Goal: Task Accomplishment & Management: Manage account settings

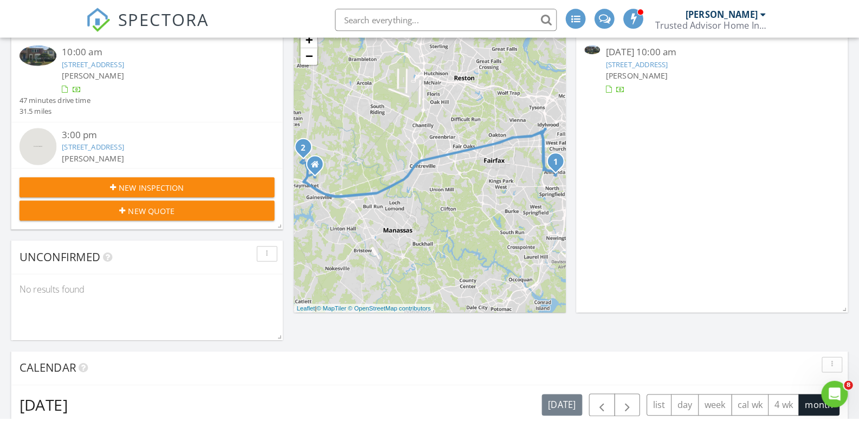
scroll to position [1031, 876]
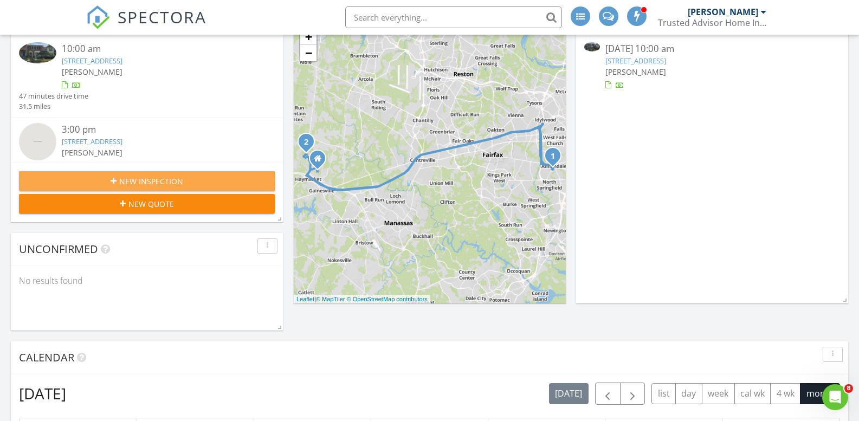
click at [152, 177] on span "New Inspection" at bounding box center [151, 181] width 64 height 11
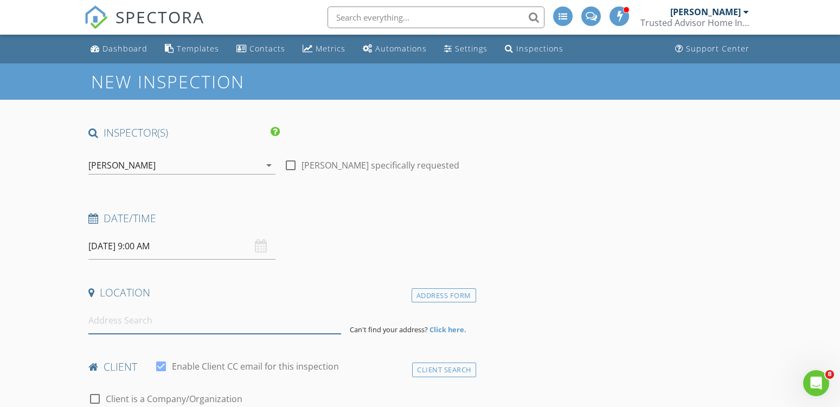
click at [153, 323] on input at bounding box center [214, 320] width 253 height 27
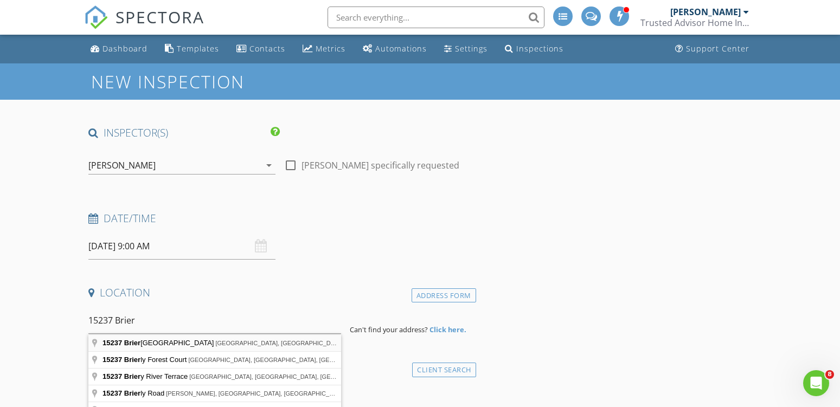
type input "[STREET_ADDRESS]"
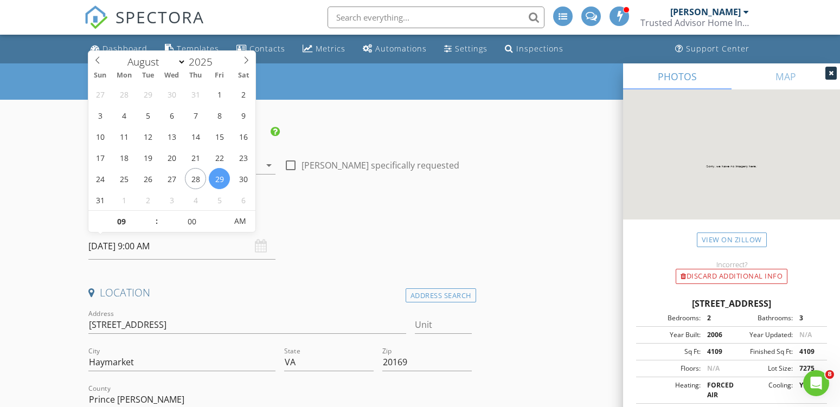
click at [143, 248] on input "08/29/2025 9:00 AM" at bounding box center [181, 246] width 187 height 27
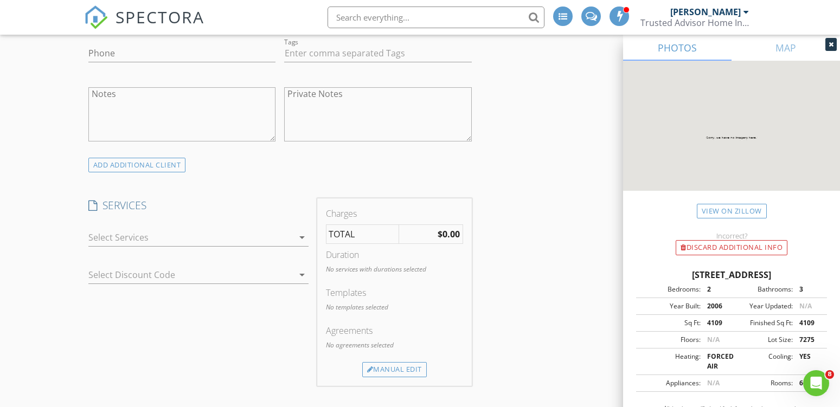
scroll to position [705, 0]
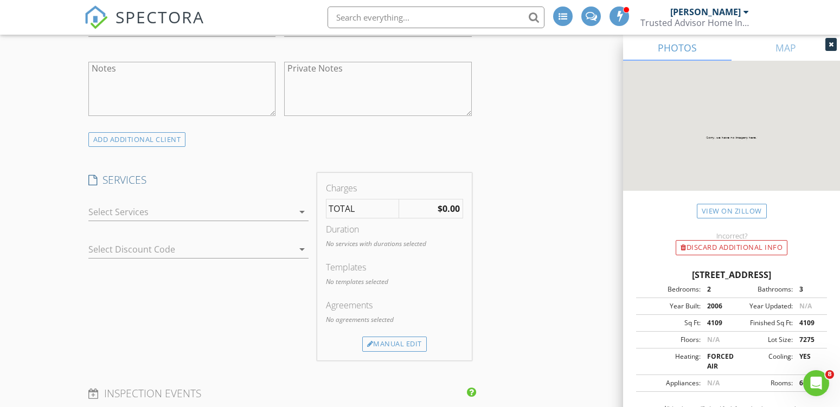
click at [298, 217] on icon "arrow_drop_down" at bounding box center [302, 212] width 13 height 13
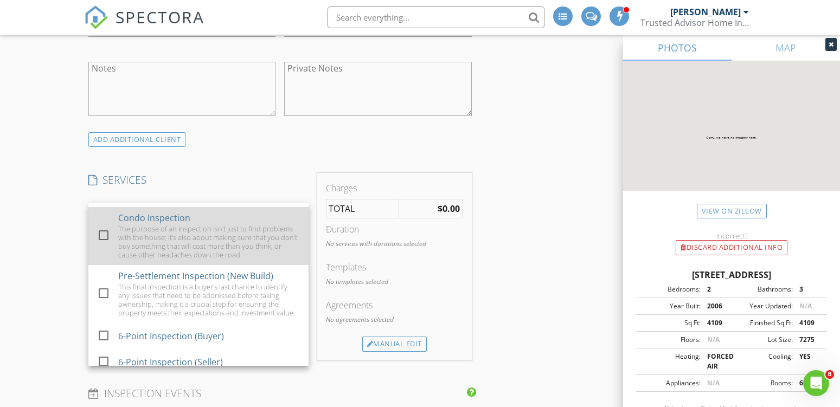
scroll to position [108, 0]
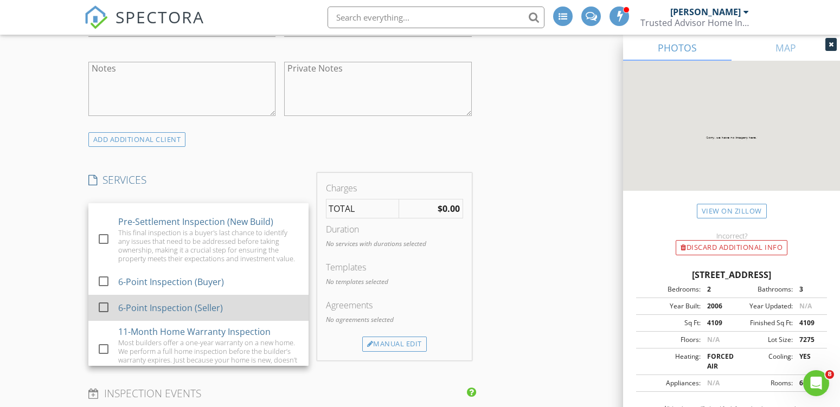
click at [106, 317] on div at bounding box center [103, 307] width 18 height 18
checkbox input "false"
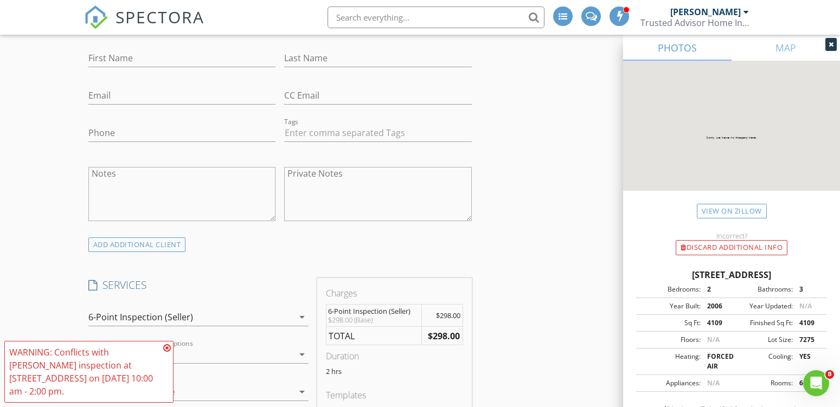
scroll to position [596, 0]
click at [167, 352] on icon at bounding box center [167, 348] width 8 height 9
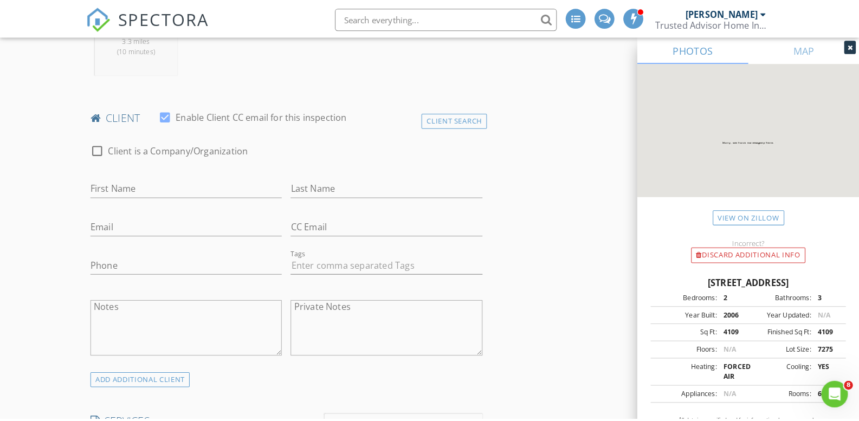
scroll to position [488, 0]
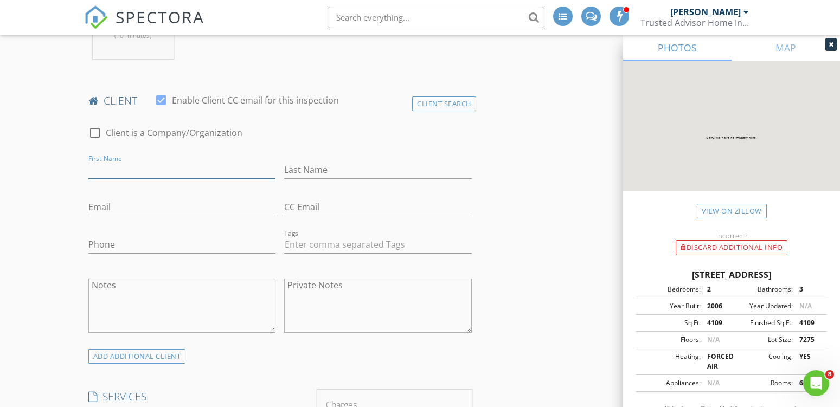
click at [142, 171] on input "First Name" at bounding box center [181, 170] width 187 height 18
type input "Cindy"
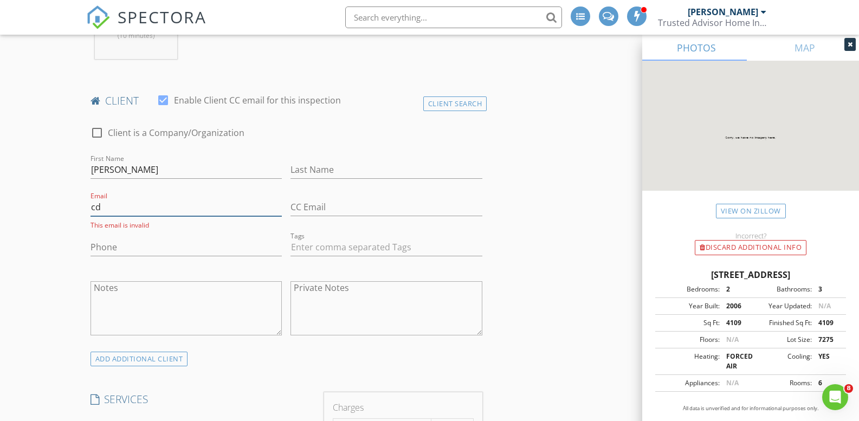
type input "cd"
click at [117, 202] on input "cd" at bounding box center [187, 207] width 192 height 18
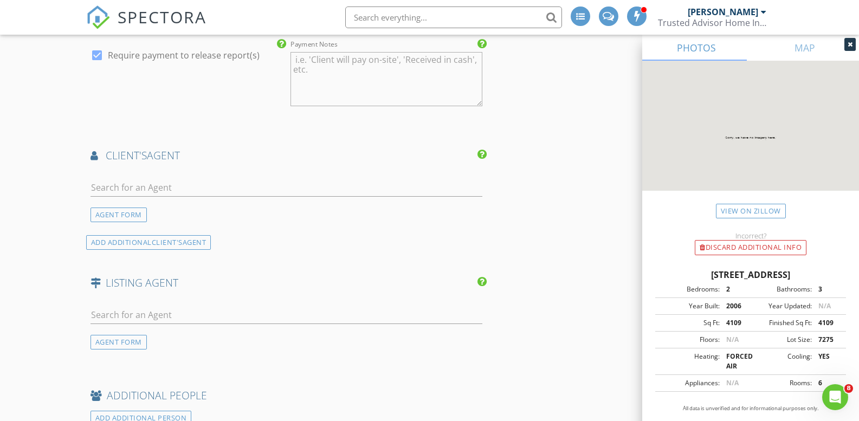
scroll to position [1193, 0]
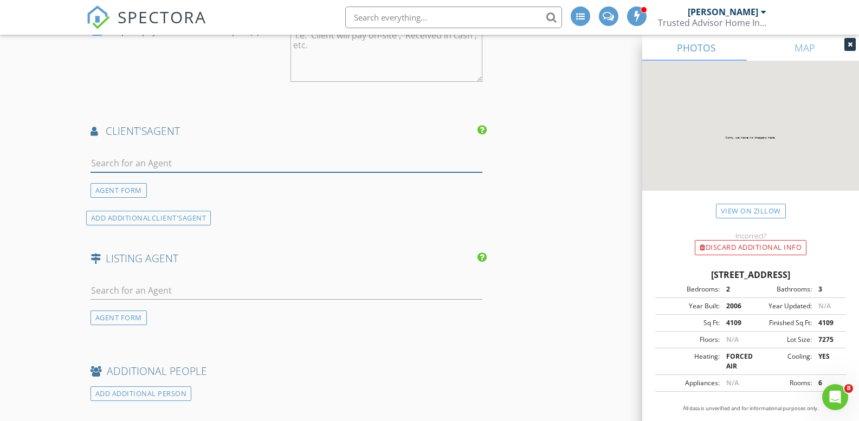
click at [129, 165] on input "text" at bounding box center [287, 164] width 393 height 18
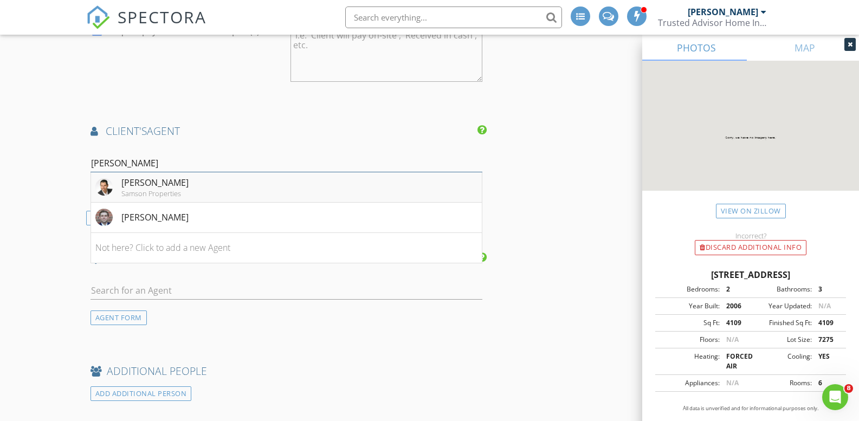
type input "John"
click at [150, 183] on div "John Grzejka" at bounding box center [154, 182] width 67 height 13
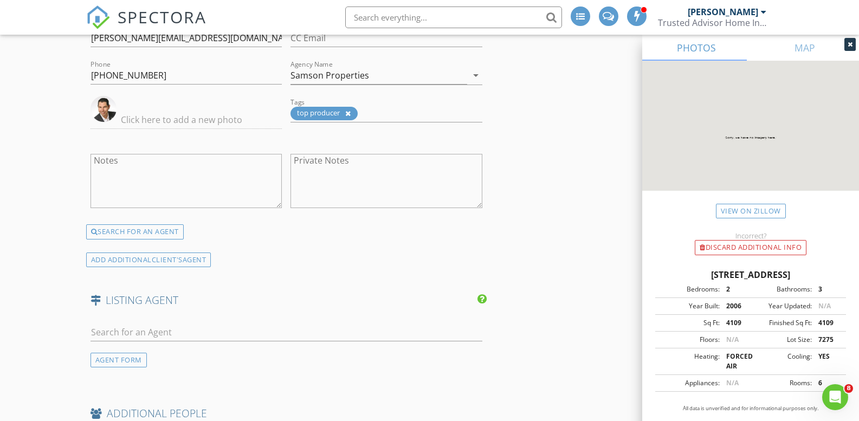
scroll to position [1410, 0]
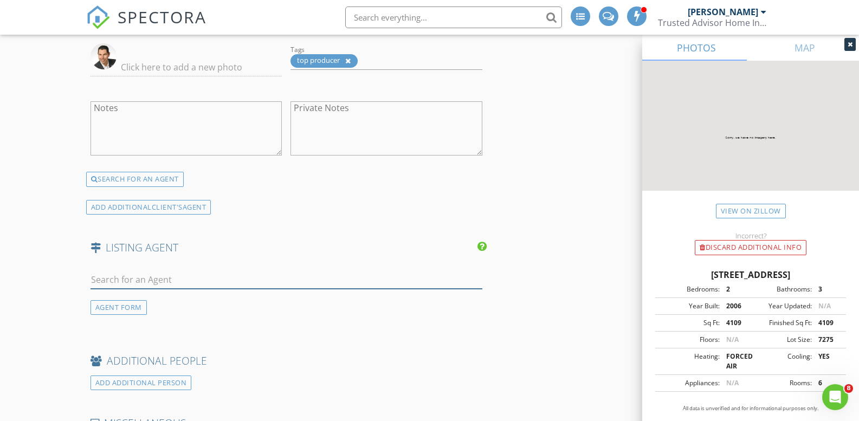
click at [172, 280] on input "text" at bounding box center [287, 280] width 393 height 18
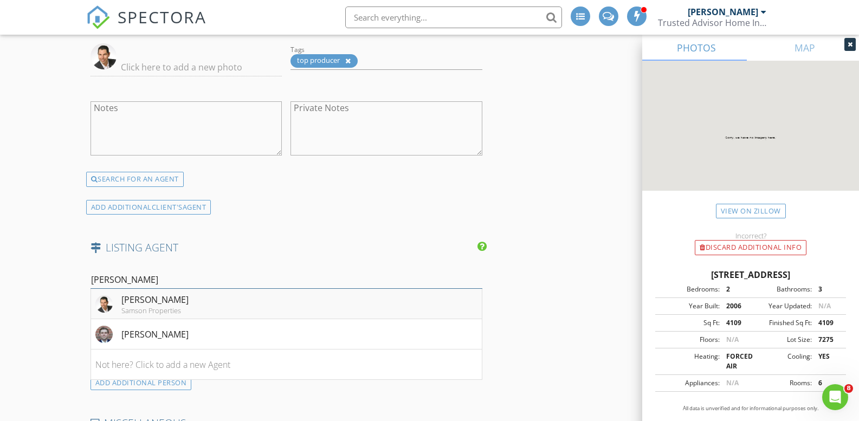
type input "John"
click at [176, 305] on div "John Grzejka" at bounding box center [154, 299] width 67 height 13
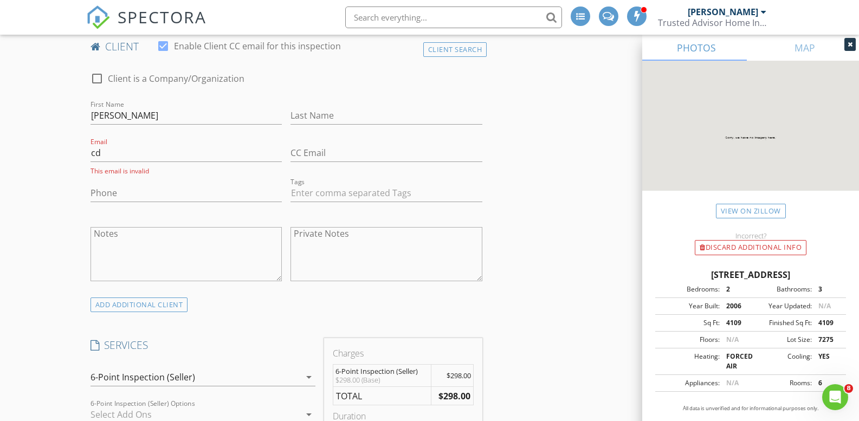
scroll to position [488, 0]
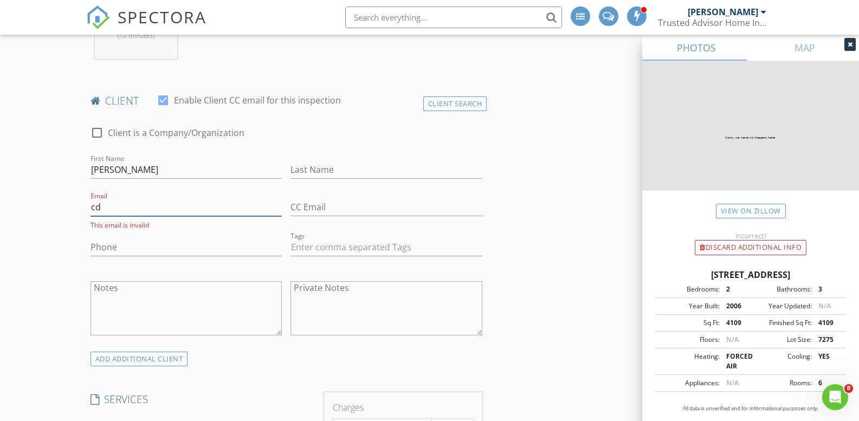
click at [101, 203] on input "cd" at bounding box center [187, 207] width 192 height 18
paste input "jlegal@aol.com"
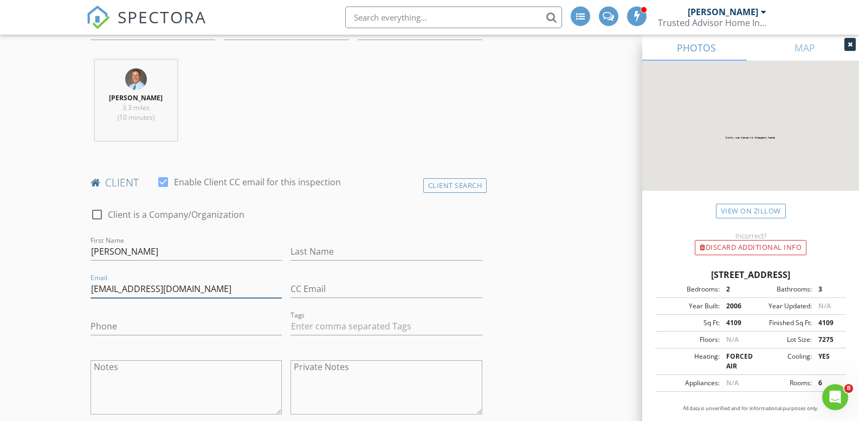
scroll to position [380, 0]
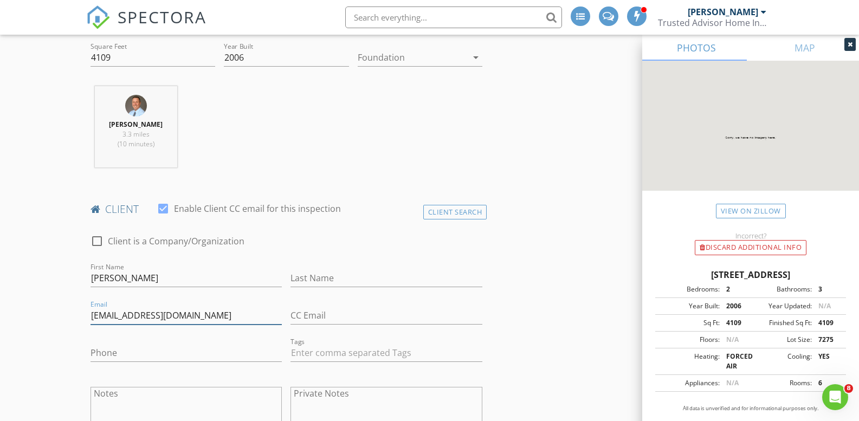
type input "cdjlegal@aol.com"
click at [323, 276] on input "Last Name" at bounding box center [387, 278] width 192 height 18
type input "Tewksbury"
click at [132, 273] on input "Cindy" at bounding box center [187, 278] width 192 height 18
type input "C"
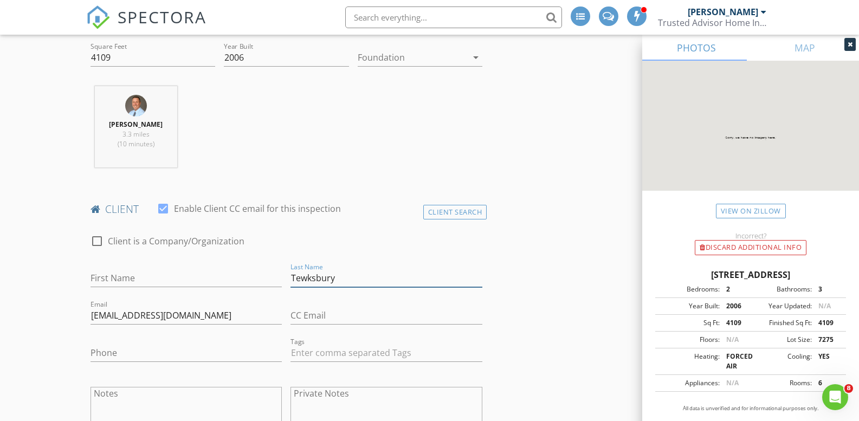
click at [348, 280] on input "Tewksbury" at bounding box center [387, 278] width 192 height 18
type input "T"
click at [207, 280] on input "First Name" at bounding box center [187, 278] width 192 height 18
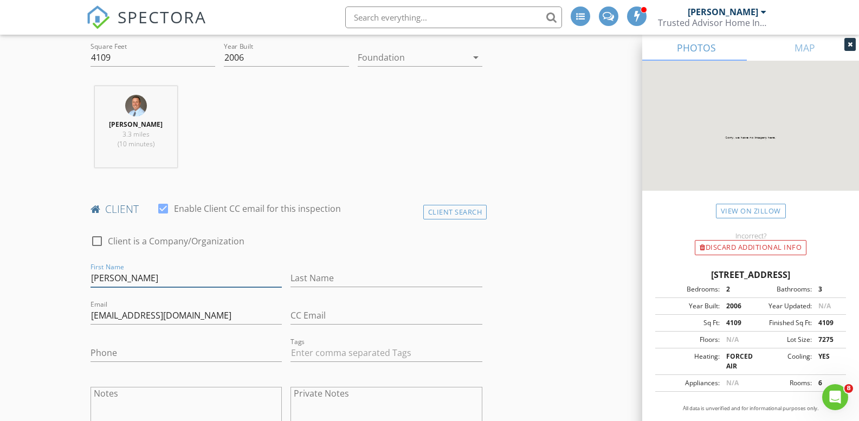
type input "Gina"
click at [326, 278] on input "Last Name" at bounding box center [387, 278] width 192 height 18
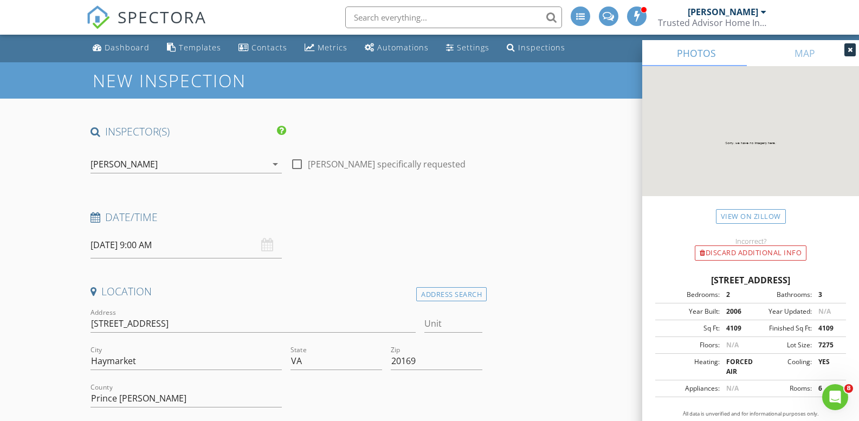
scroll to position [0, 0]
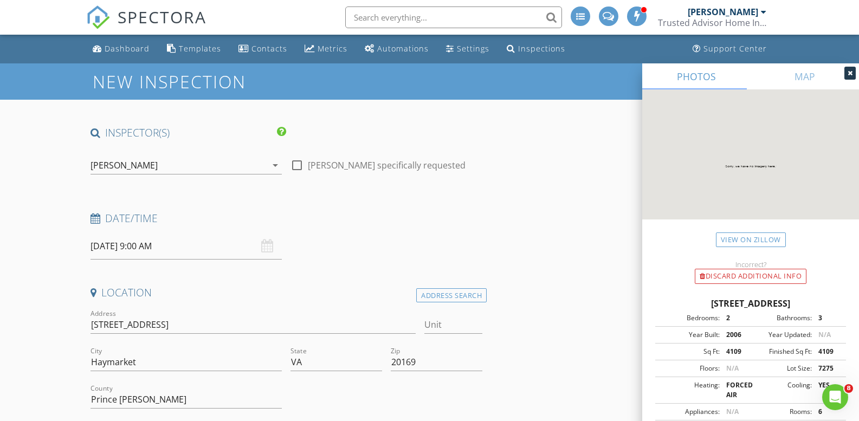
type input "Jackson"
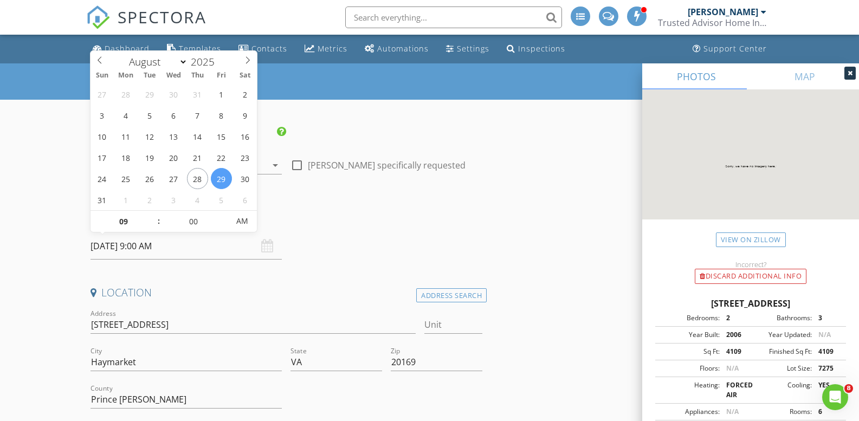
click at [192, 238] on input "08/29/2025 9:00 AM" at bounding box center [187, 246] width 192 height 27
type input "08/30/2025 9:00 AM"
type input "10"
type input "08/30/2025 10:00 AM"
click at [153, 213] on span at bounding box center [154, 216] width 8 height 11
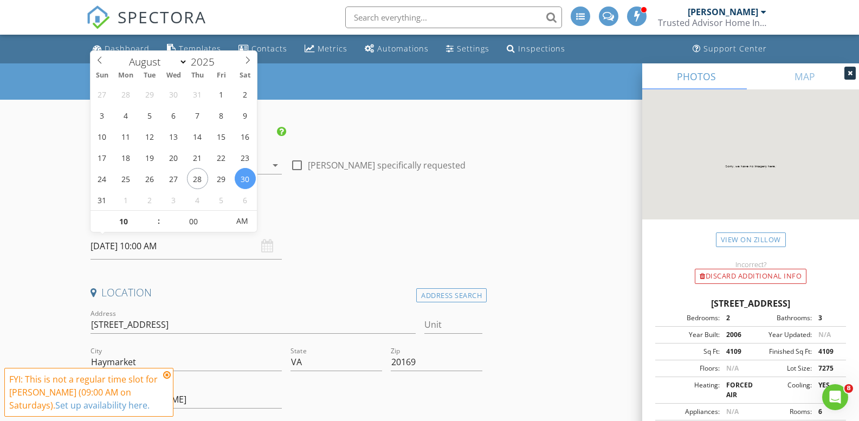
click at [168, 376] on icon at bounding box center [167, 375] width 8 height 9
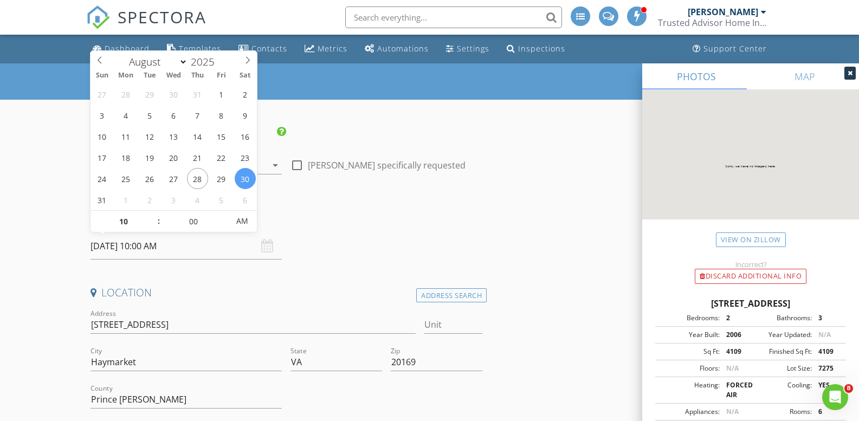
click at [142, 247] on input "08/30/2025 10:00 AM" at bounding box center [187, 246] width 192 height 27
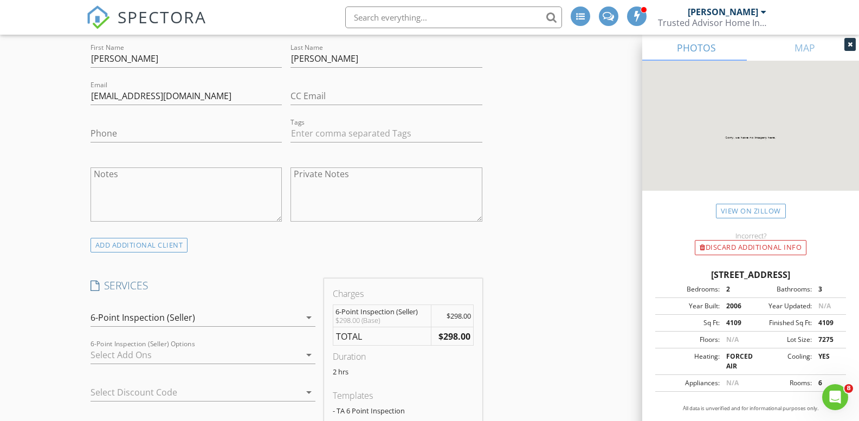
scroll to position [488, 0]
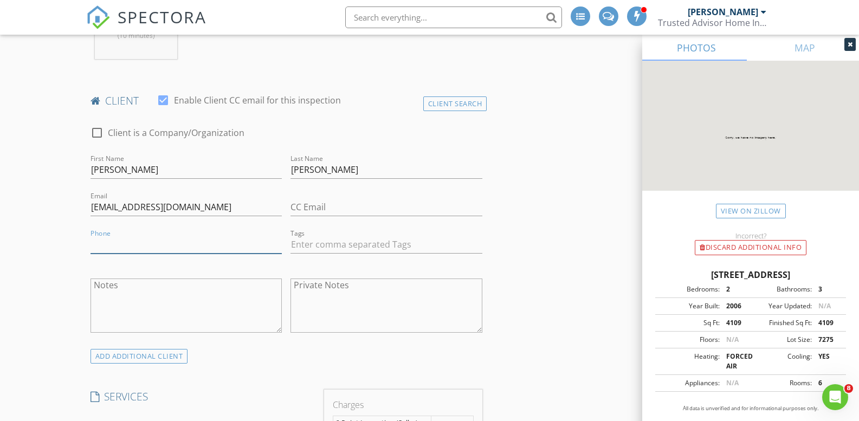
click at [163, 251] on input "Phone" at bounding box center [187, 245] width 192 height 18
type input "301-758-4916"
click at [241, 301] on textarea "Notes" at bounding box center [187, 306] width 192 height 54
click at [342, 300] on textarea "Private Notes" at bounding box center [387, 306] width 192 height 54
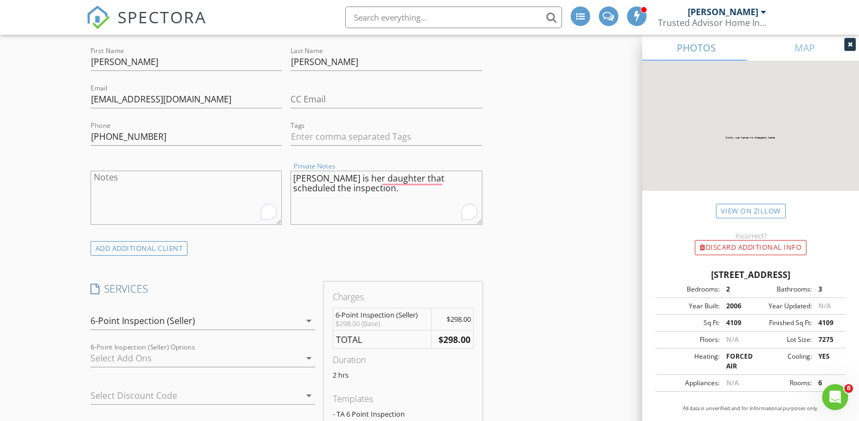
scroll to position [596, 0]
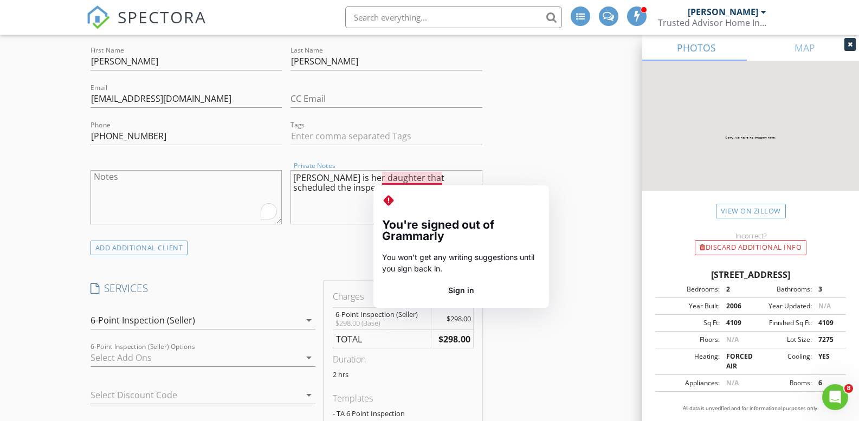
click at [397, 179] on textarea "Cindy is her daughter that scheduled the inspection." at bounding box center [387, 197] width 192 height 54
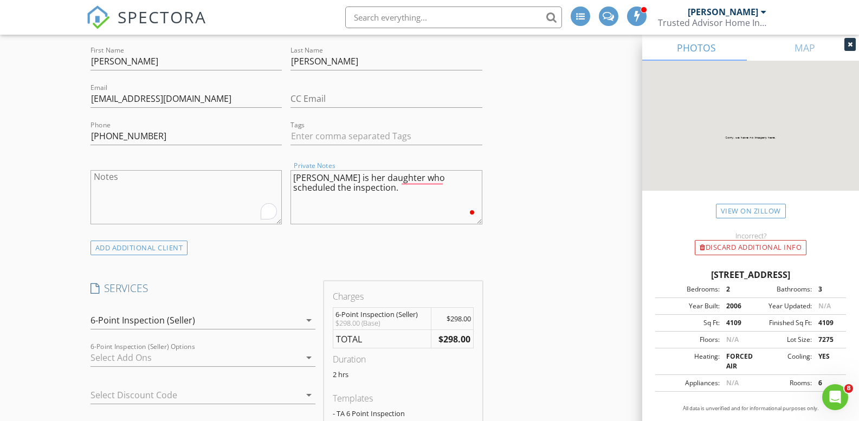
type textarea "Cindy is her daughter who scheduled the inspection."
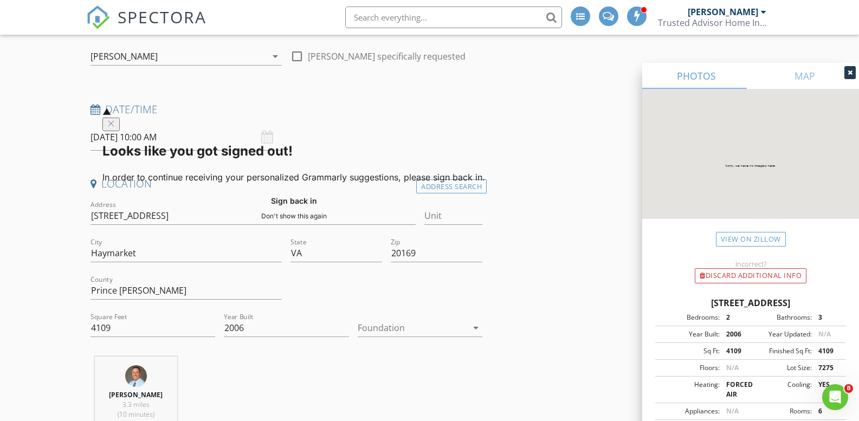
scroll to position [0, 0]
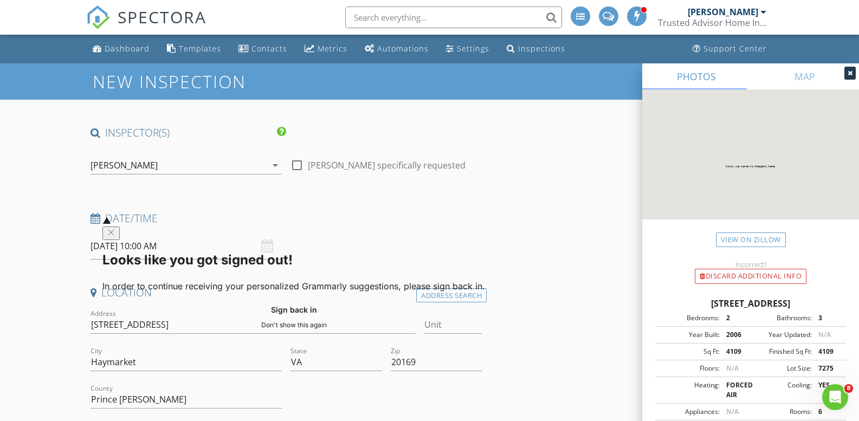
click at [115, 228] on icon "Close" at bounding box center [111, 232] width 9 height 9
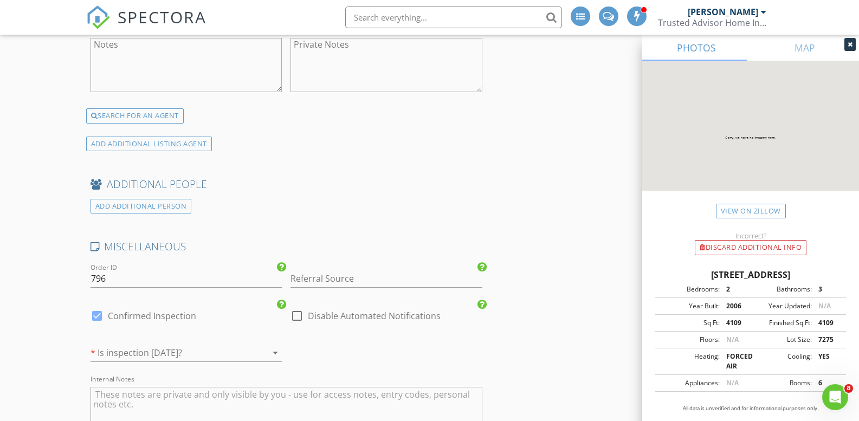
scroll to position [1952, 0]
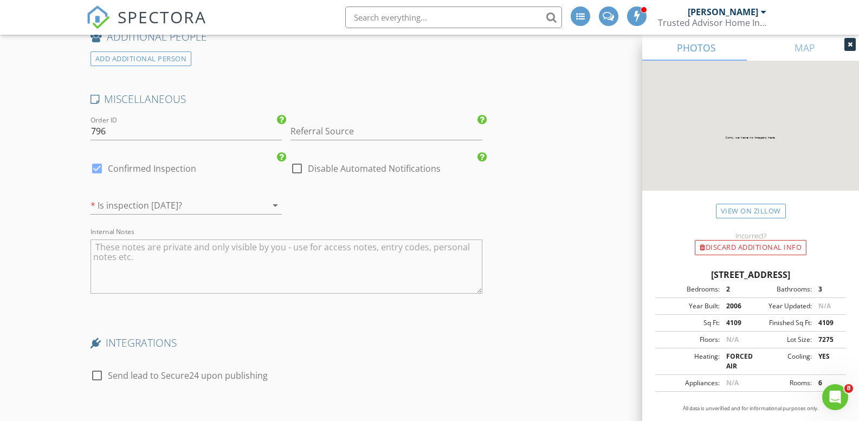
click at [183, 206] on div at bounding box center [172, 205] width 162 height 17
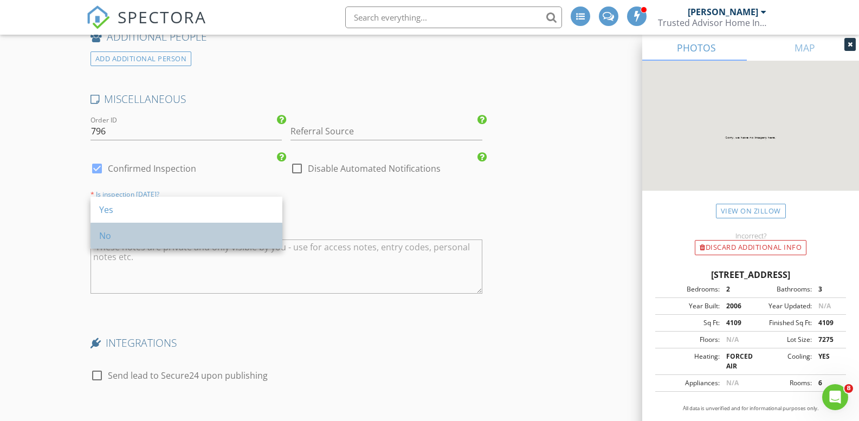
click at [100, 238] on div "No" at bounding box center [186, 235] width 175 height 13
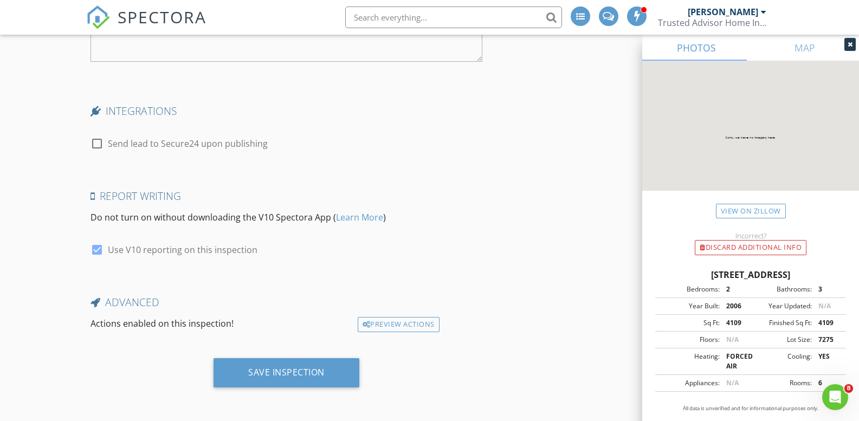
scroll to position [2185, 0]
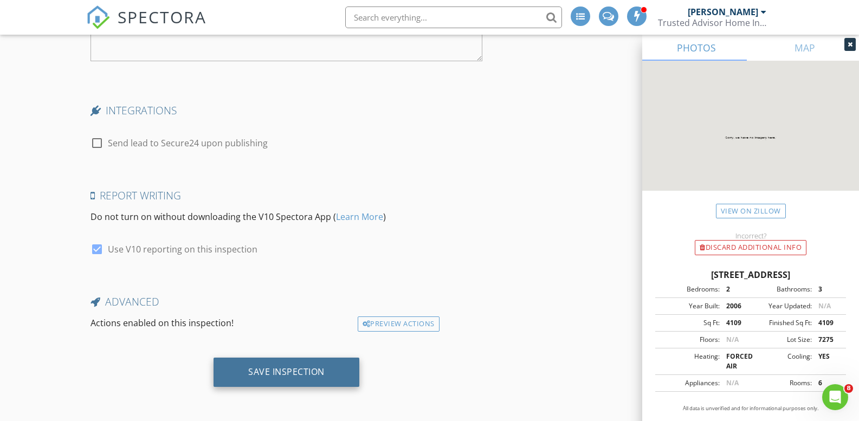
click at [304, 369] on div "Save Inspection" at bounding box center [286, 372] width 76 height 11
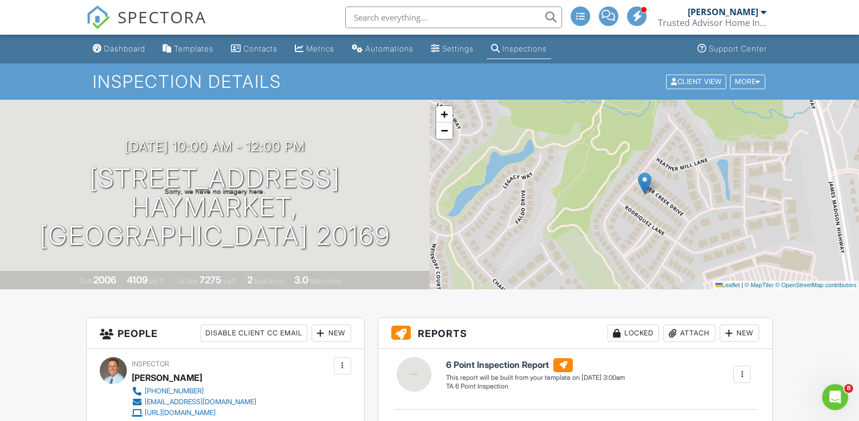
click at [532, 48] on div "Inspections" at bounding box center [525, 48] width 44 height 9
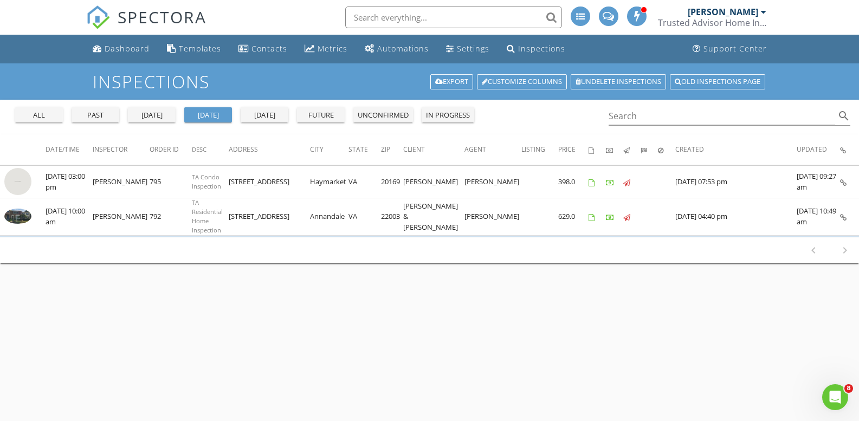
click at [272, 112] on div "tomorrow" at bounding box center [264, 115] width 39 height 11
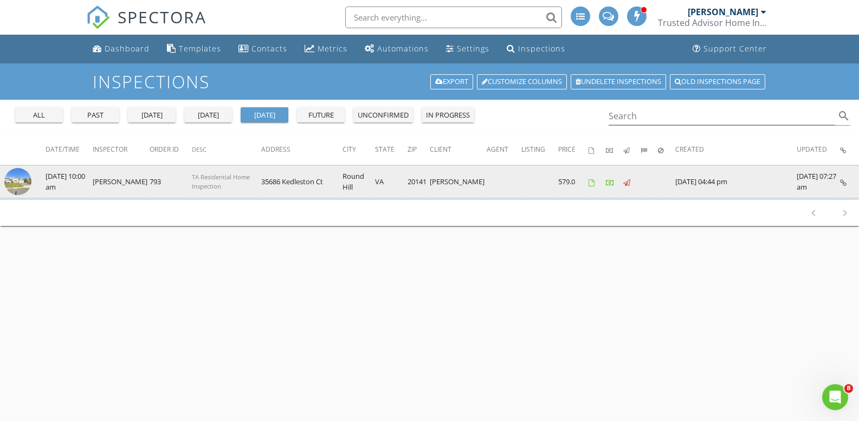
click at [15, 184] on img at bounding box center [17, 181] width 27 height 27
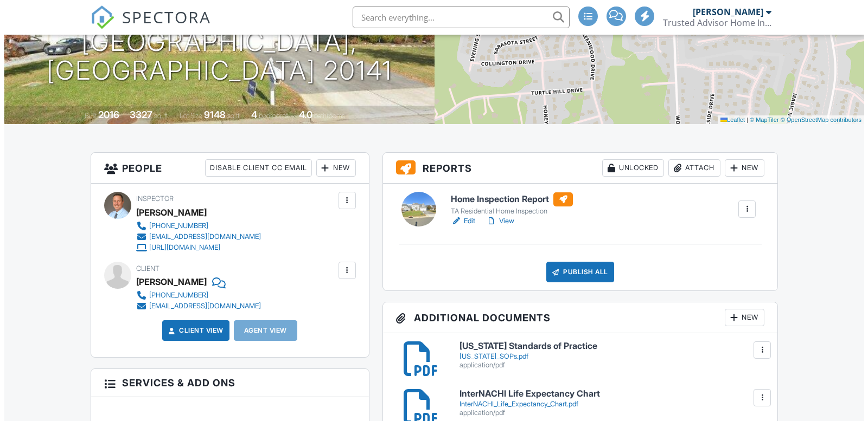
scroll to position [434, 0]
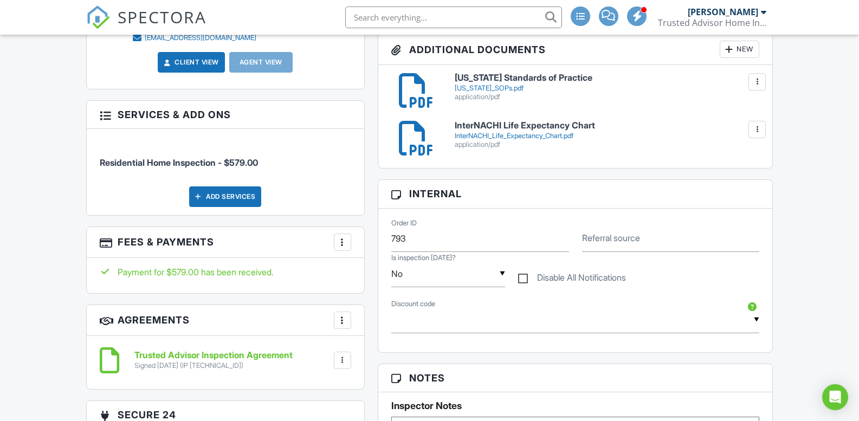
click at [229, 197] on div "Add Services" at bounding box center [225, 197] width 72 height 21
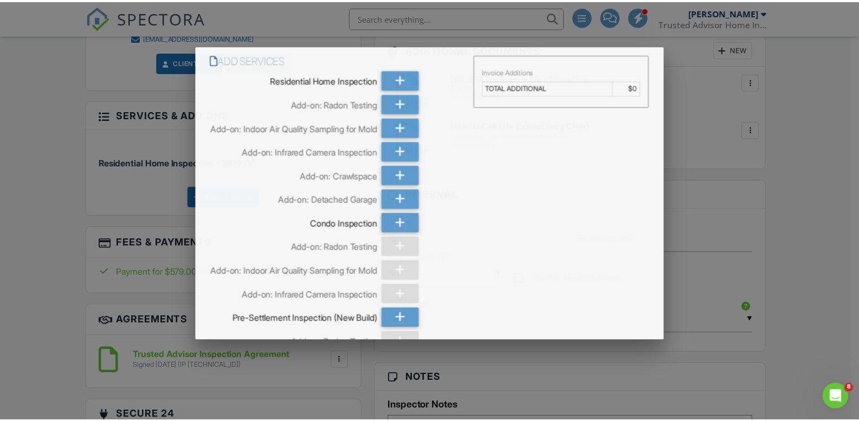
scroll to position [0, 0]
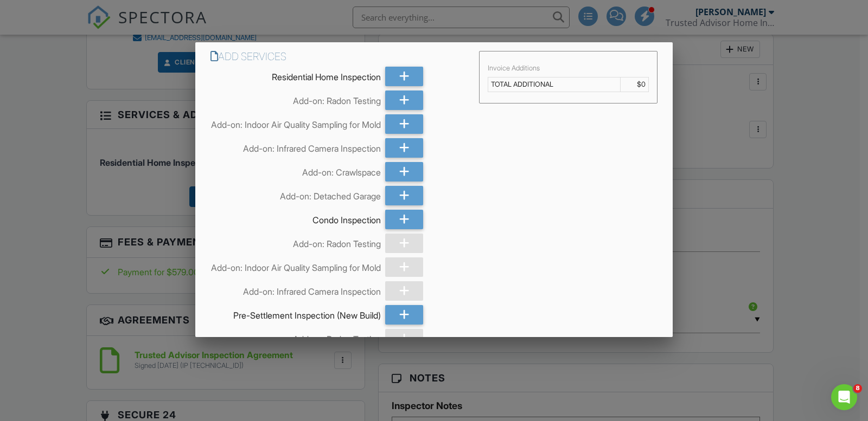
click at [822, 118] on div at bounding box center [434, 209] width 868 height 527
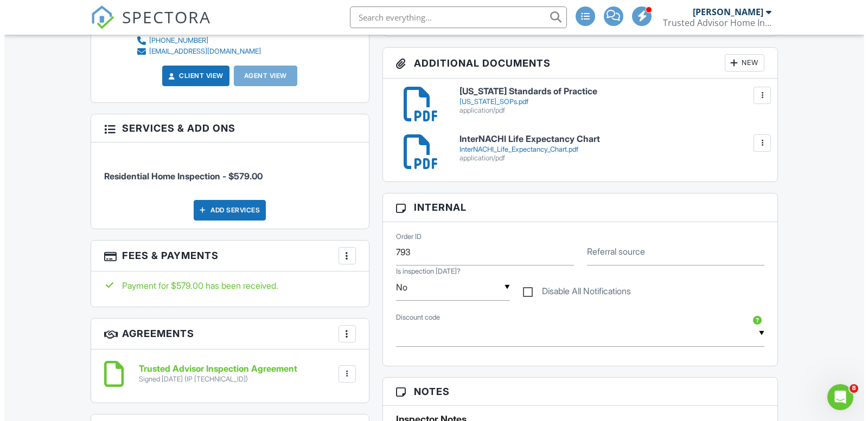
scroll to position [434, 0]
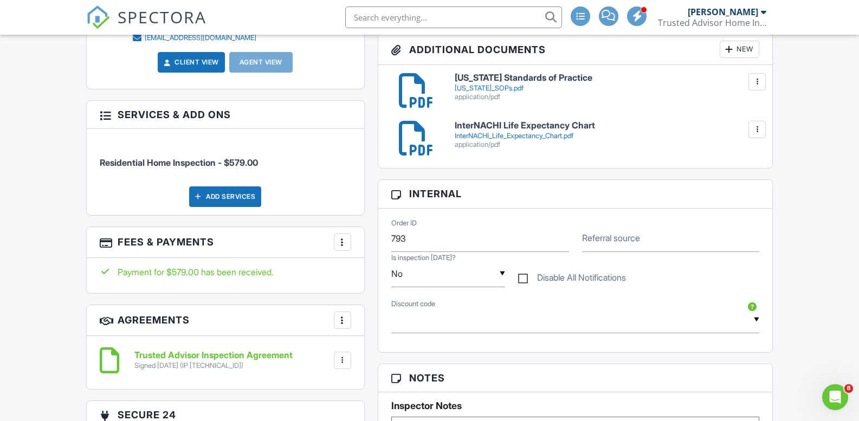
click at [220, 196] on div "Add Services" at bounding box center [225, 197] width 72 height 21
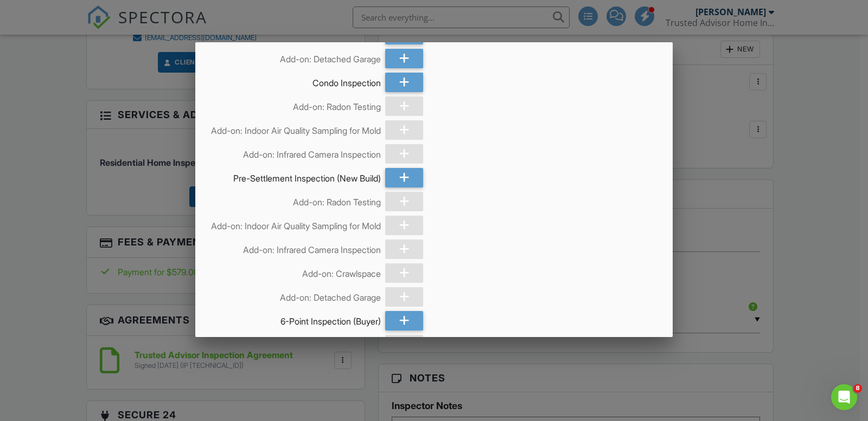
scroll to position [0, 0]
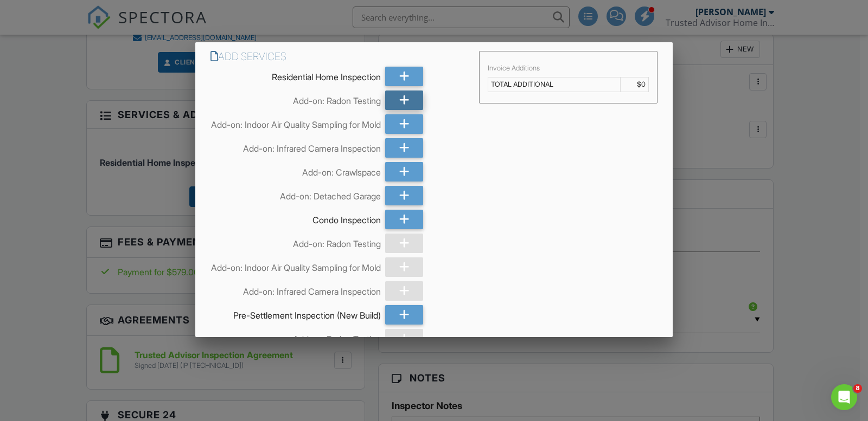
click at [400, 100] on icon at bounding box center [404, 101] width 10 height 20
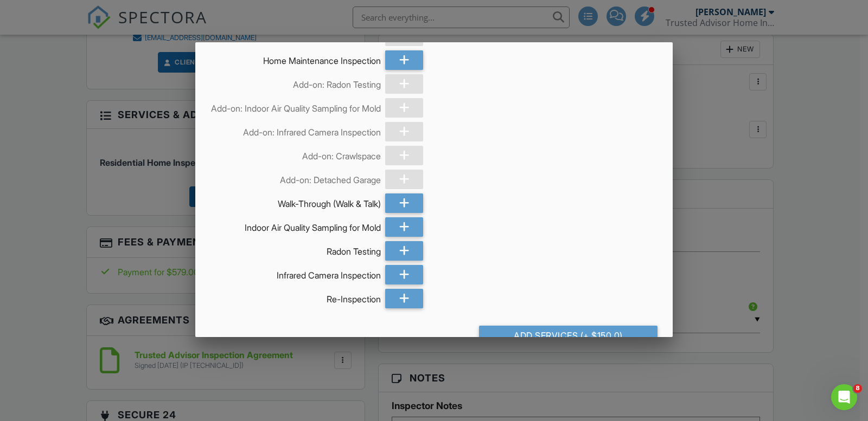
scroll to position [838, 0]
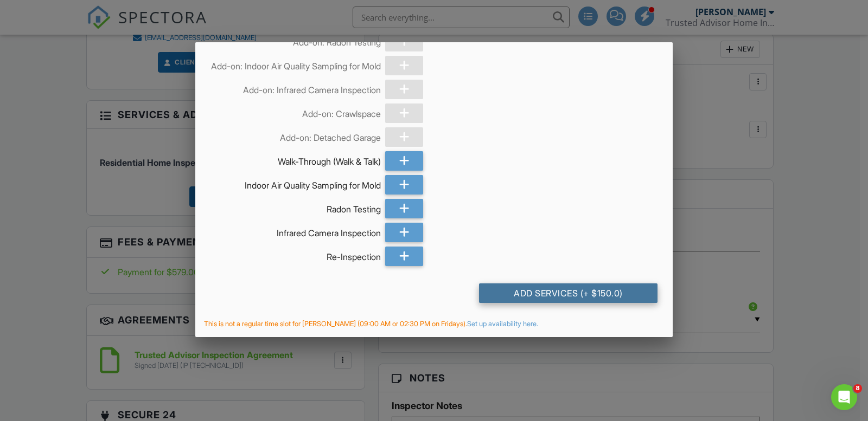
click at [559, 297] on div "Add Services (+ $150.0)" at bounding box center [568, 294] width 178 height 20
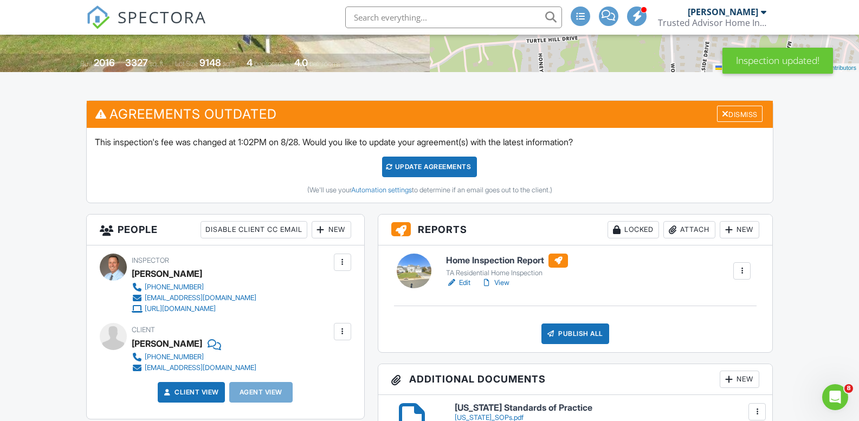
scroll to position [217, 0]
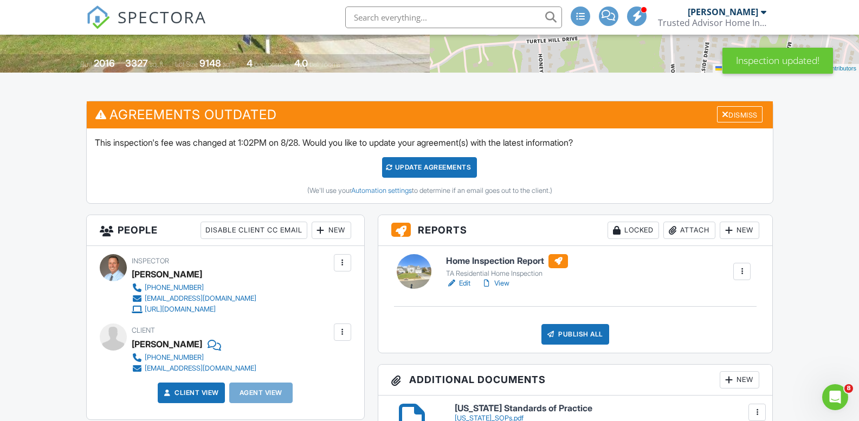
click at [405, 169] on div "Update Agreements" at bounding box center [429, 167] width 95 height 21
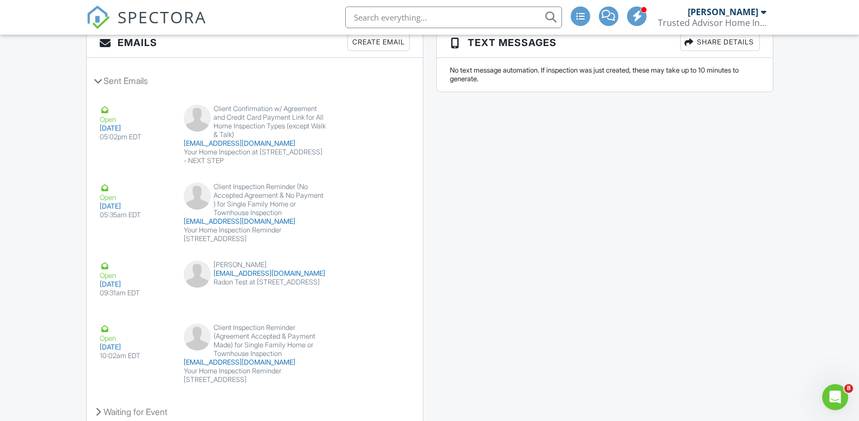
scroll to position [1410, 0]
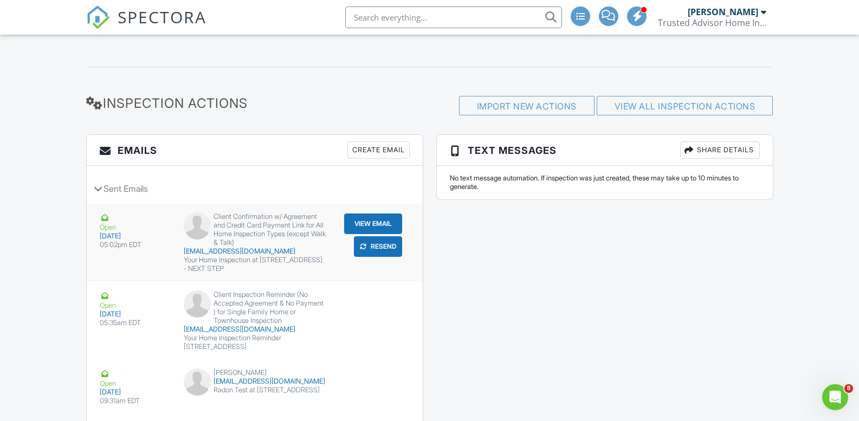
click at [369, 248] on button "Resend" at bounding box center [378, 246] width 48 height 21
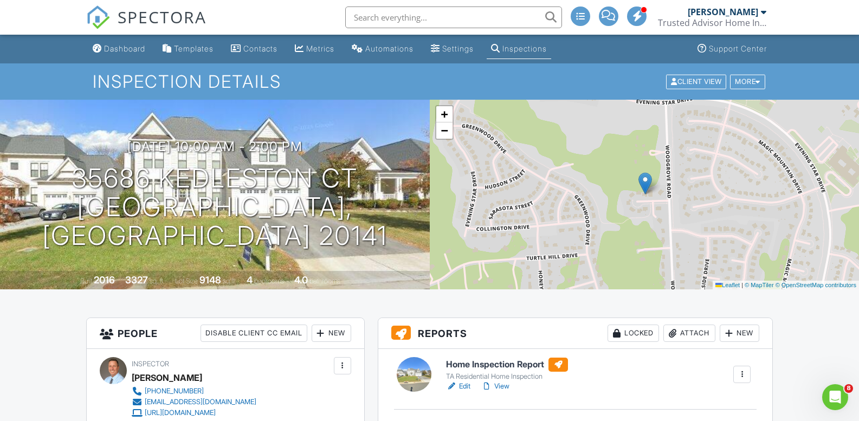
click at [542, 48] on div "Inspections" at bounding box center [525, 48] width 44 height 9
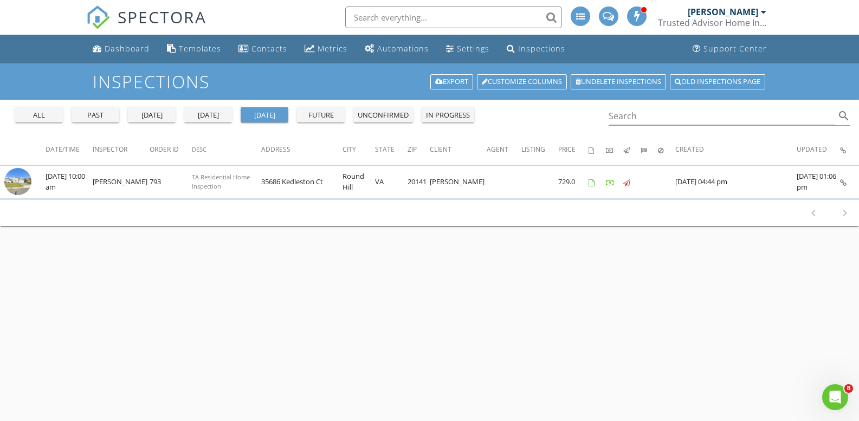
click at [217, 120] on div "[DATE]" at bounding box center [208, 115] width 39 height 11
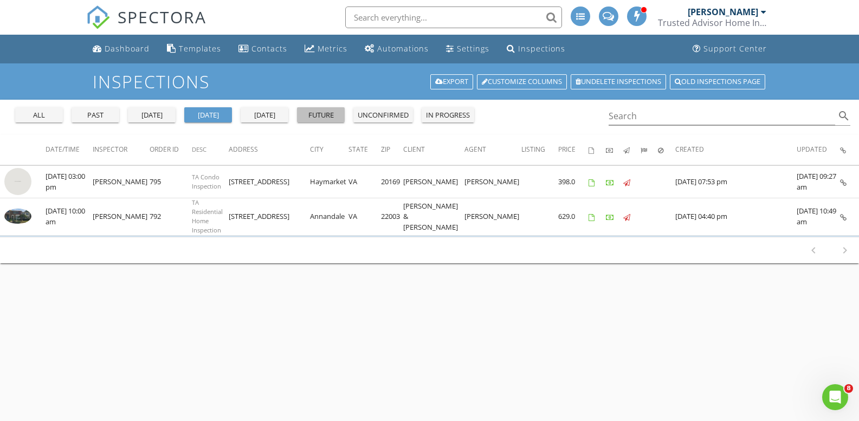
click at [333, 114] on div "future" at bounding box center [320, 115] width 39 height 11
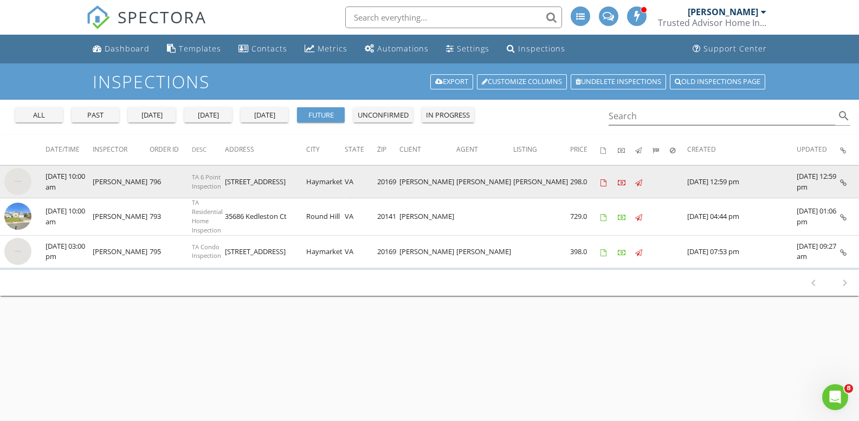
click at [15, 188] on img at bounding box center [17, 181] width 27 height 27
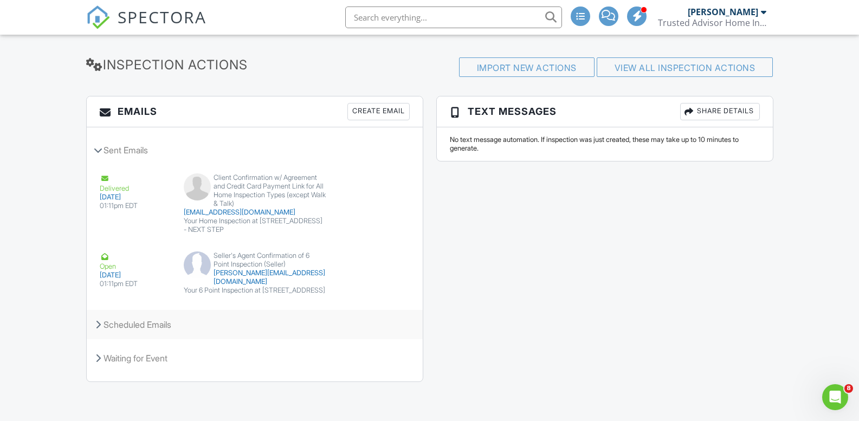
click at [152, 325] on div "Scheduled Emails" at bounding box center [255, 324] width 336 height 29
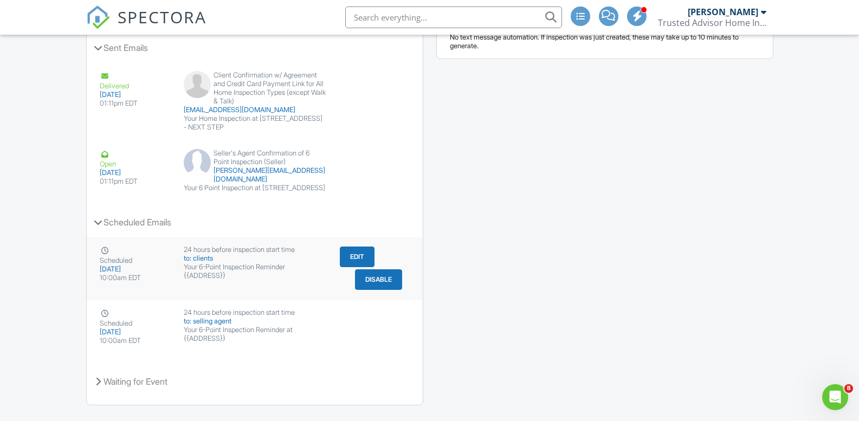
scroll to position [1331, 0]
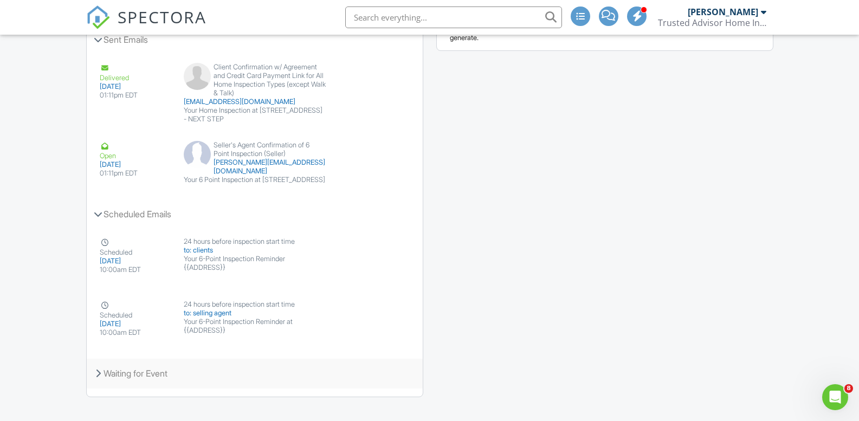
click at [130, 376] on div "Waiting for Event" at bounding box center [255, 373] width 336 height 29
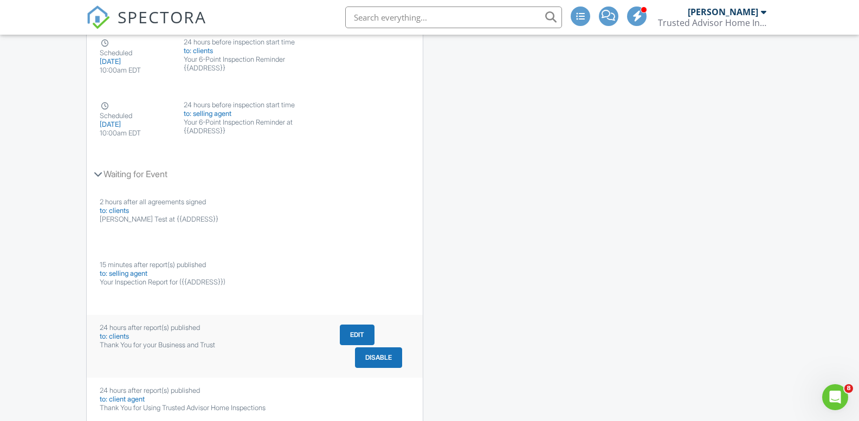
scroll to position [1548, 0]
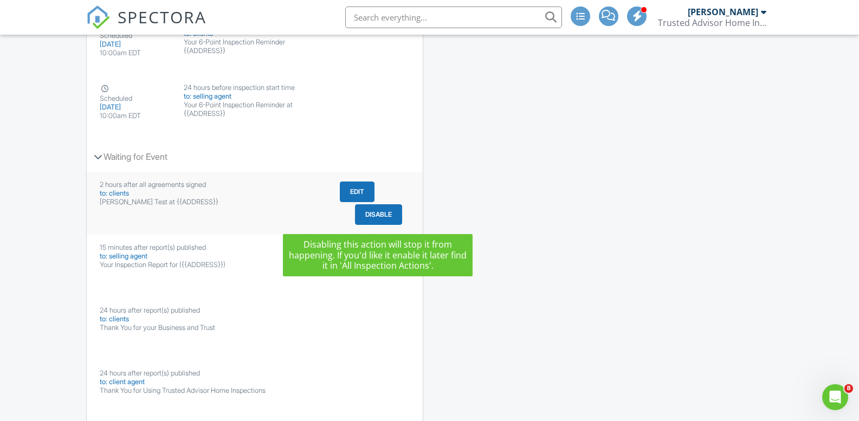
click at [385, 217] on button "Disable" at bounding box center [378, 214] width 47 height 21
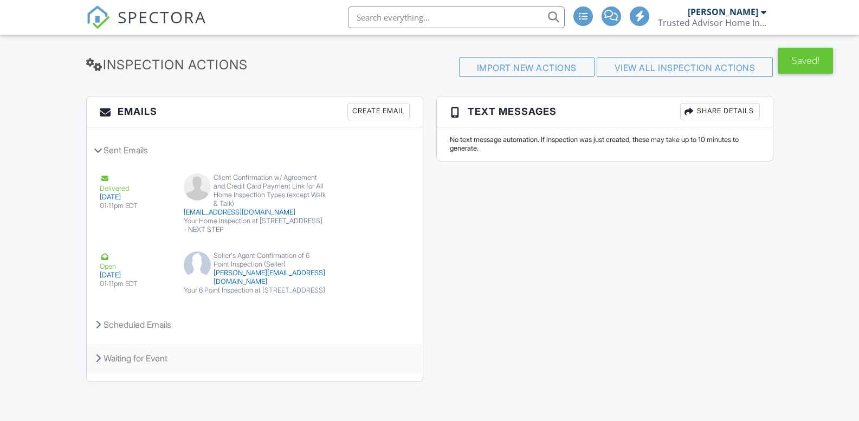
click at [147, 362] on div "Waiting for Event" at bounding box center [255, 358] width 336 height 29
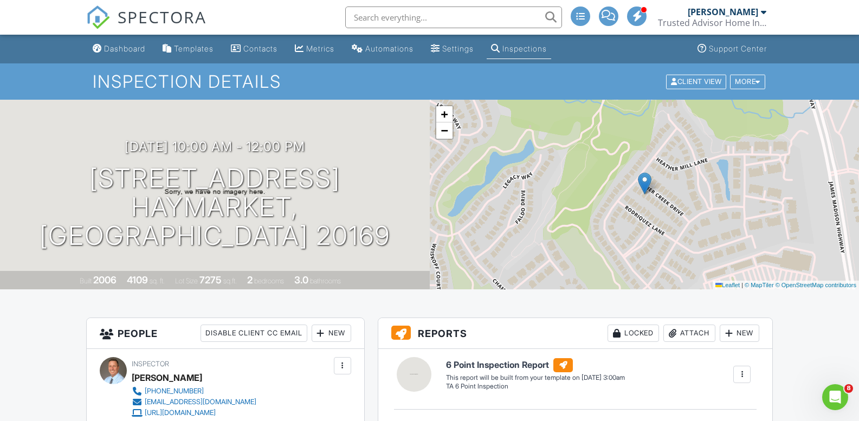
click at [524, 49] on div "Inspections" at bounding box center [525, 48] width 44 height 9
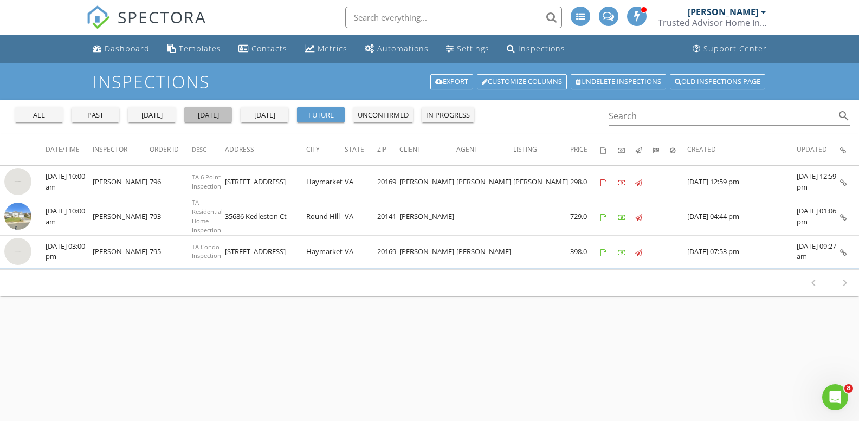
click at [219, 111] on div "[DATE]" at bounding box center [208, 115] width 39 height 11
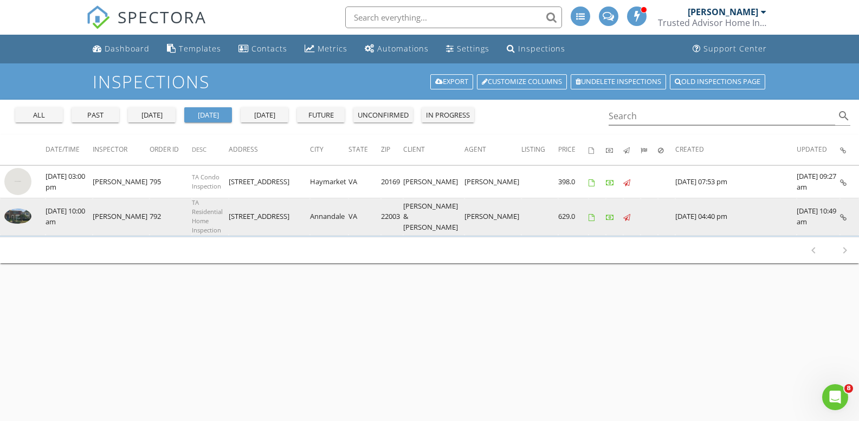
click at [16, 212] on img at bounding box center [17, 216] width 27 height 15
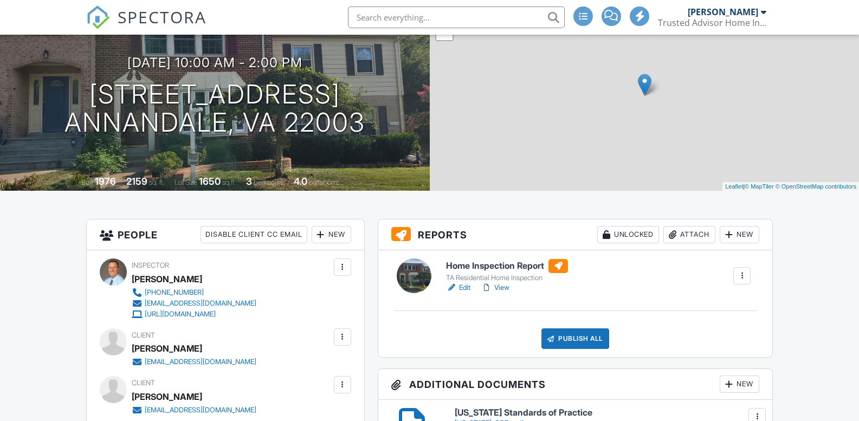
scroll to position [163, 0]
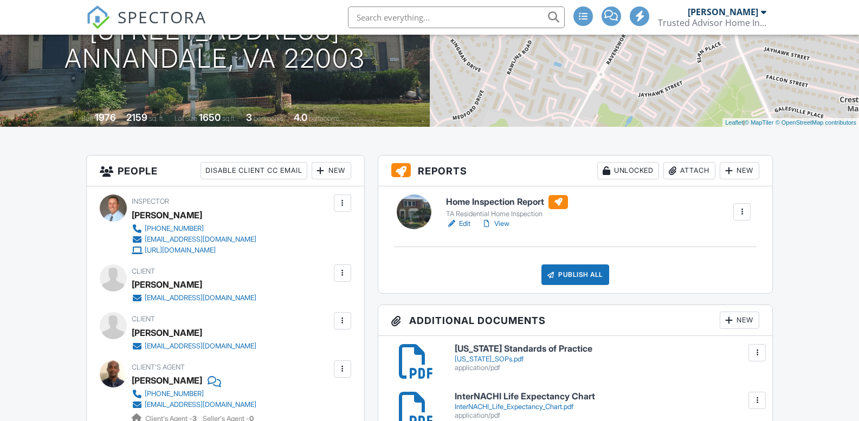
click at [508, 224] on link "View" at bounding box center [496, 224] width 28 height 11
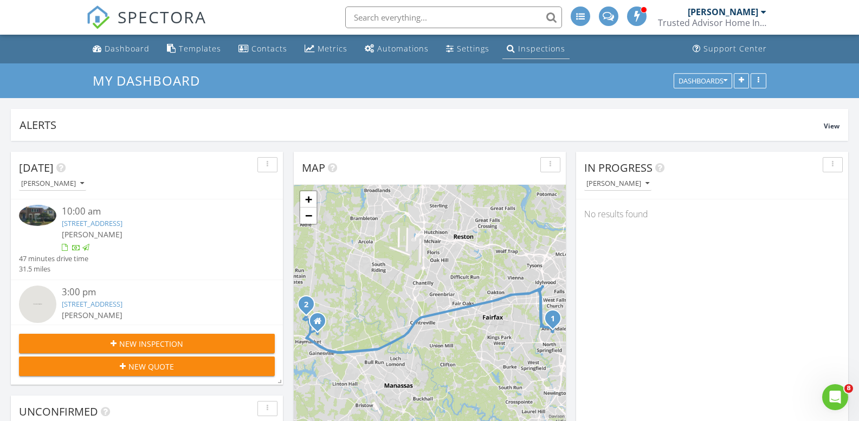
click at [534, 54] on link "Inspections" at bounding box center [536, 49] width 67 height 20
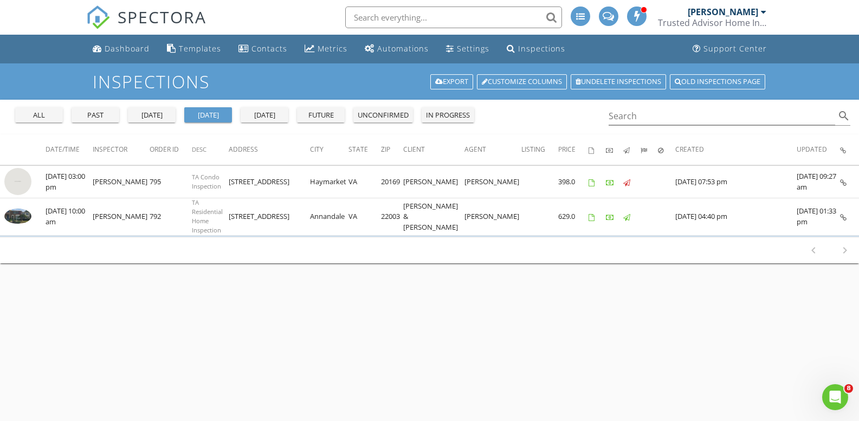
click at [328, 112] on div "future" at bounding box center [320, 115] width 39 height 11
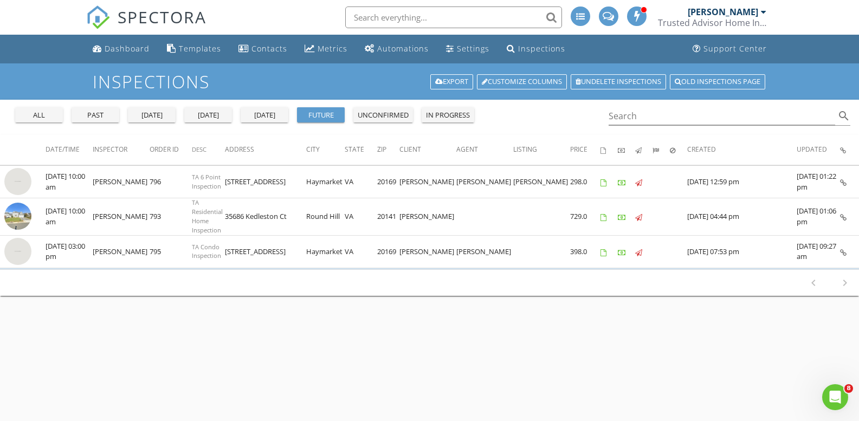
click at [210, 115] on div "[DATE]" at bounding box center [208, 115] width 39 height 11
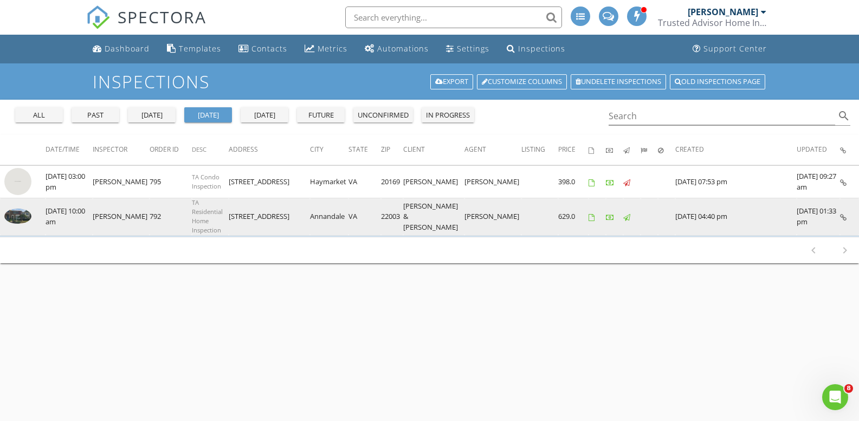
click at [16, 209] on img at bounding box center [17, 216] width 27 height 15
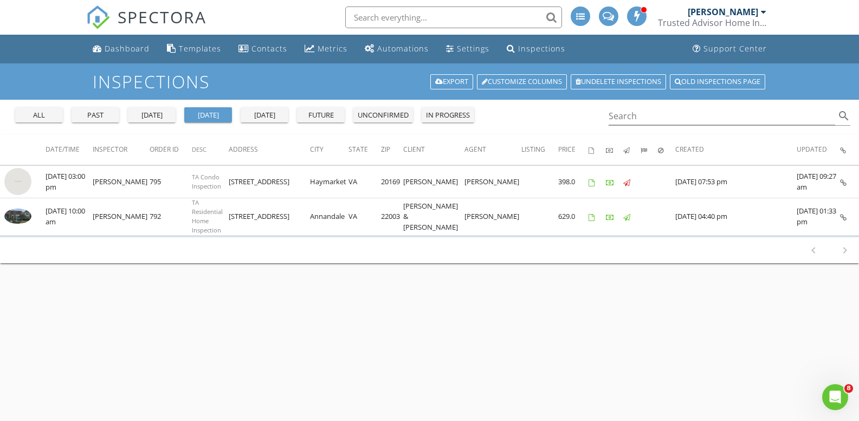
click at [323, 121] on button "future" at bounding box center [321, 114] width 48 height 15
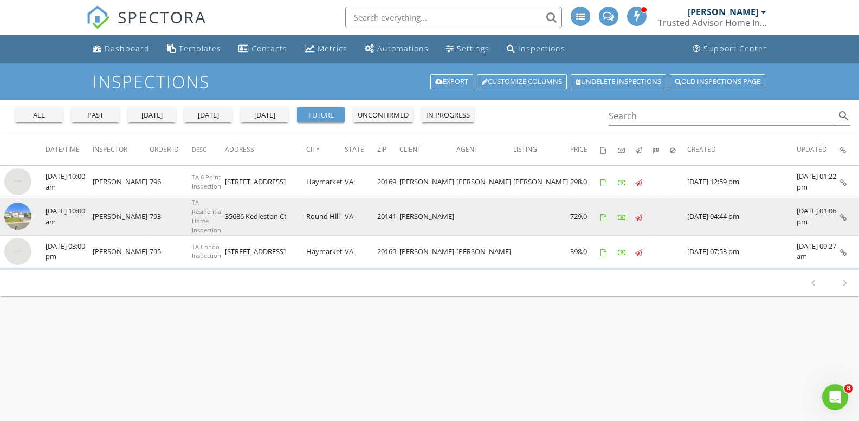
click at [27, 214] on img at bounding box center [17, 216] width 27 height 27
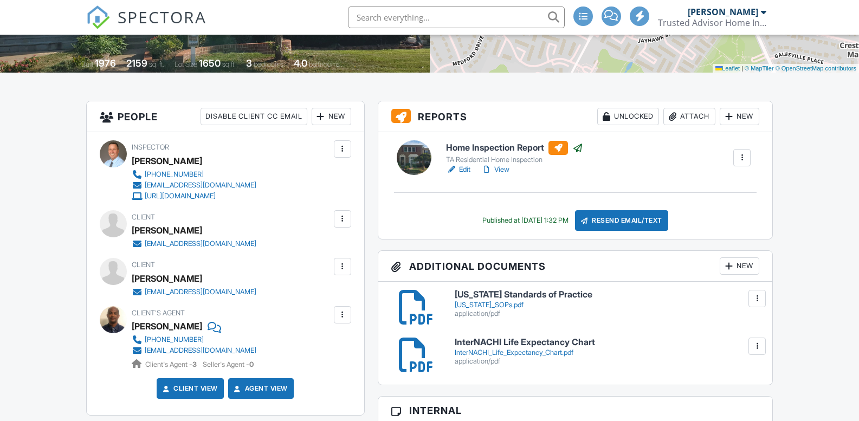
click at [504, 171] on link "View" at bounding box center [496, 169] width 28 height 11
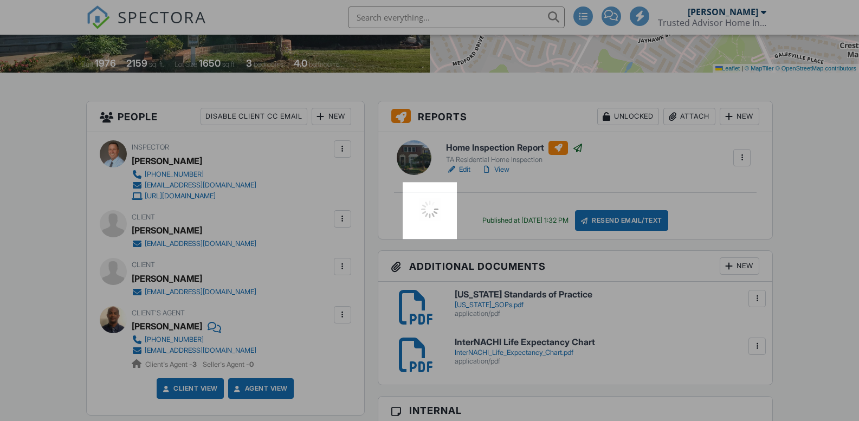
scroll to position [217, 0]
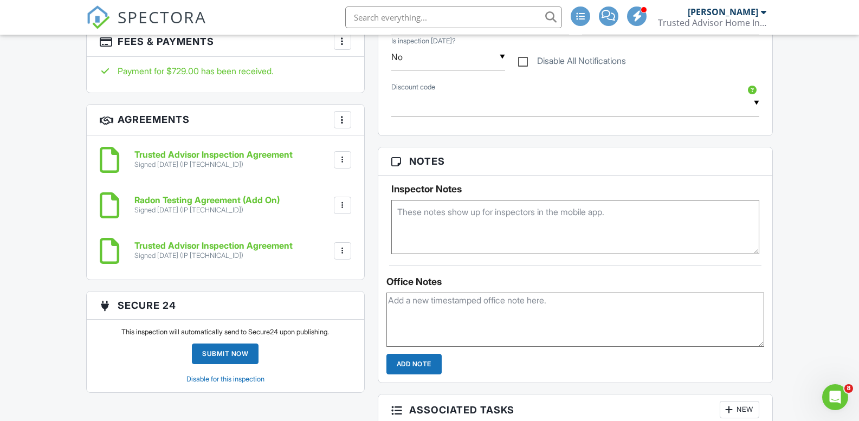
click at [343, 209] on div at bounding box center [342, 205] width 11 height 11
click at [314, 292] on li "Download" at bounding box center [314, 289] width 62 height 27
click at [350, 252] on div at bounding box center [342, 250] width 17 height 17
click at [320, 336] on li "Download" at bounding box center [314, 335] width 62 height 27
